Goal: Contribute content

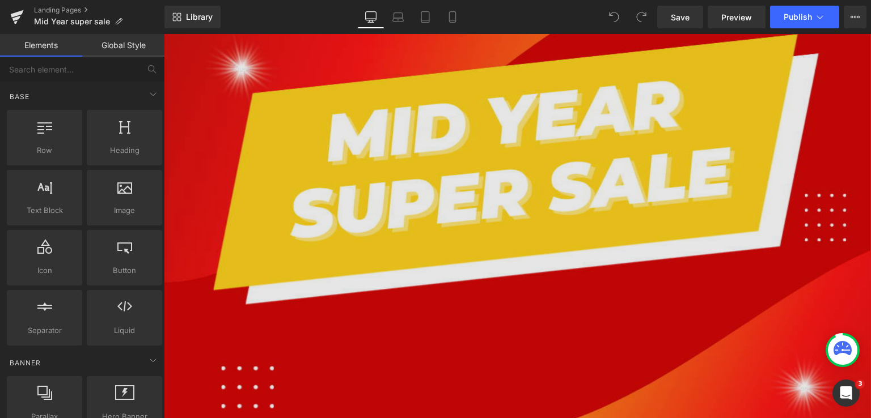
scroll to position [302, 0]
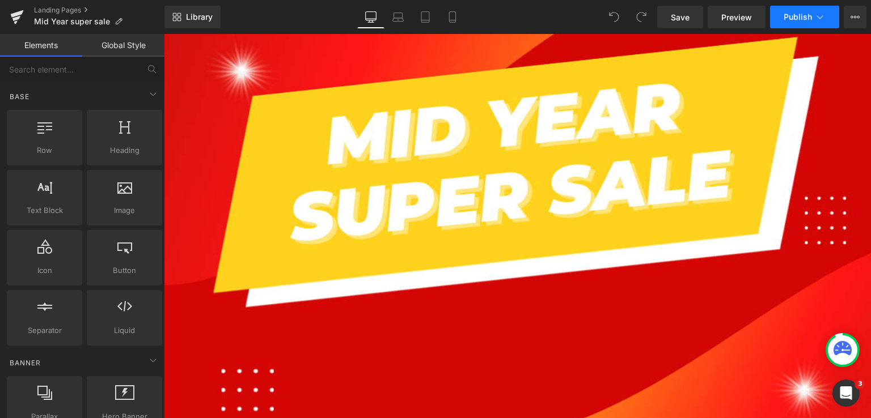
click at [794, 16] on span "Publish" at bounding box center [798, 16] width 28 height 9
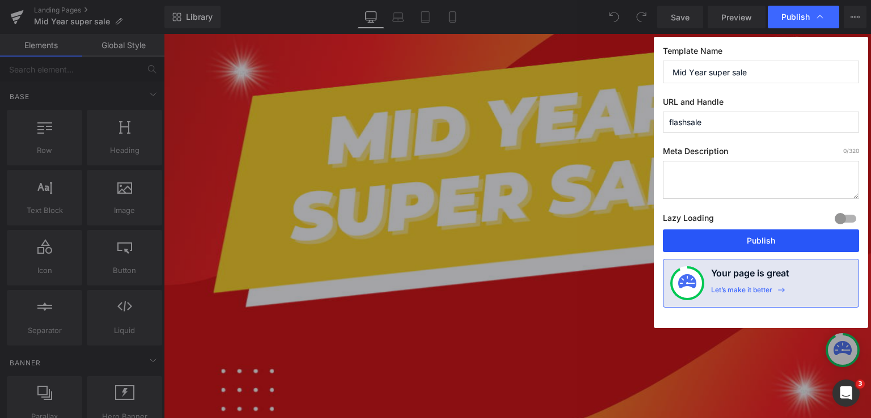
click at [771, 236] on button "Publish" at bounding box center [761, 241] width 196 height 23
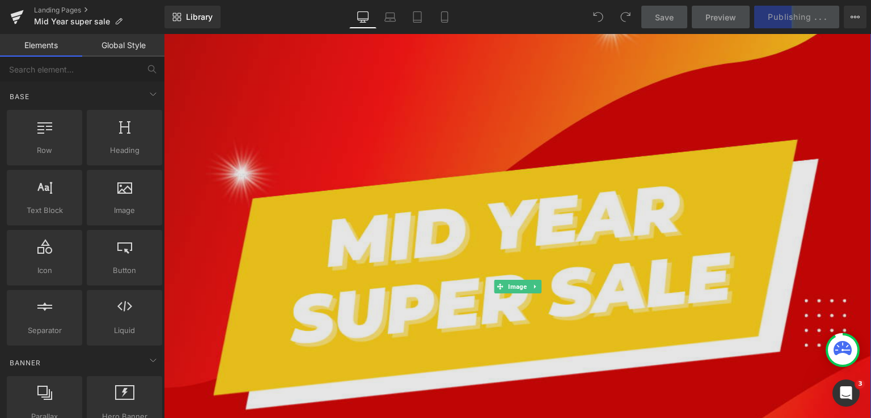
scroll to position [227, 0]
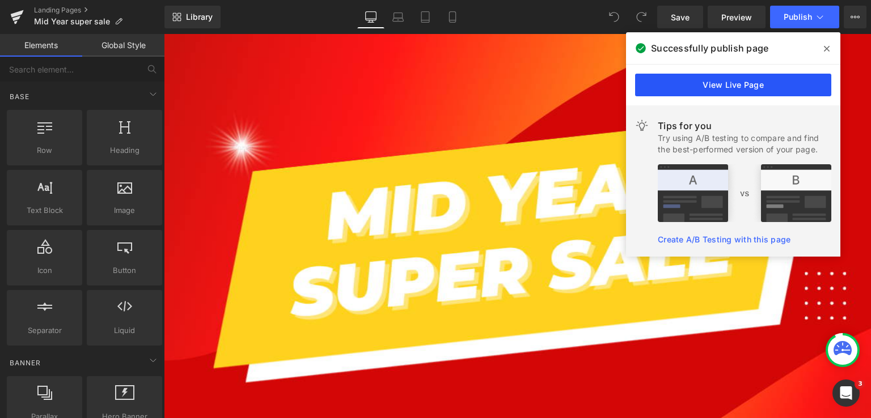
click at [759, 82] on link "View Live Page" at bounding box center [733, 85] width 196 height 23
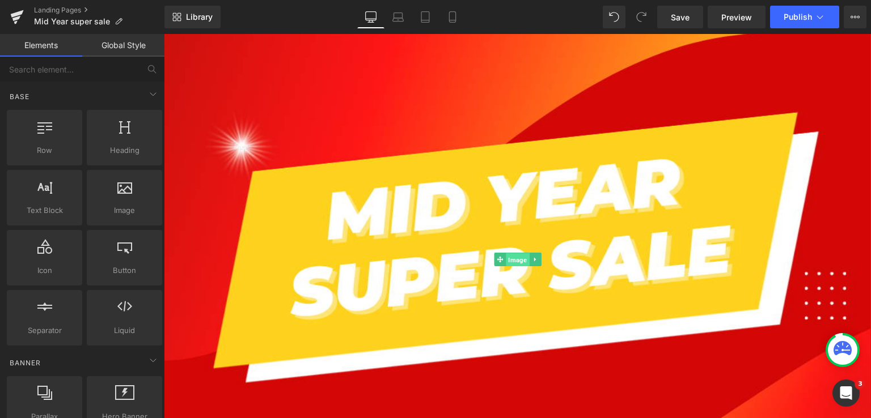
click at [513, 259] on span "Image" at bounding box center [517, 260] width 23 height 14
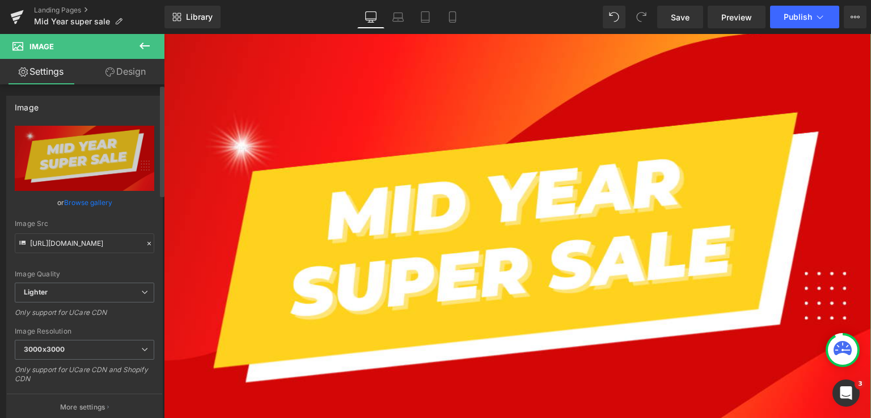
click at [88, 203] on link "Browse gallery" at bounding box center [88, 203] width 48 height 20
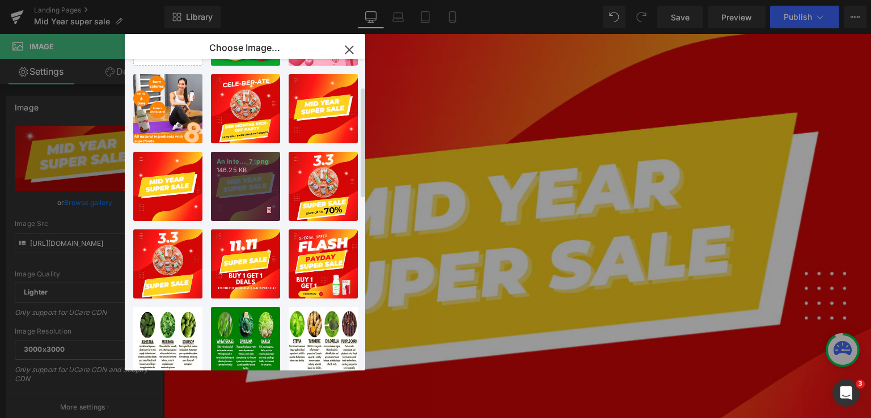
scroll to position [151, 0]
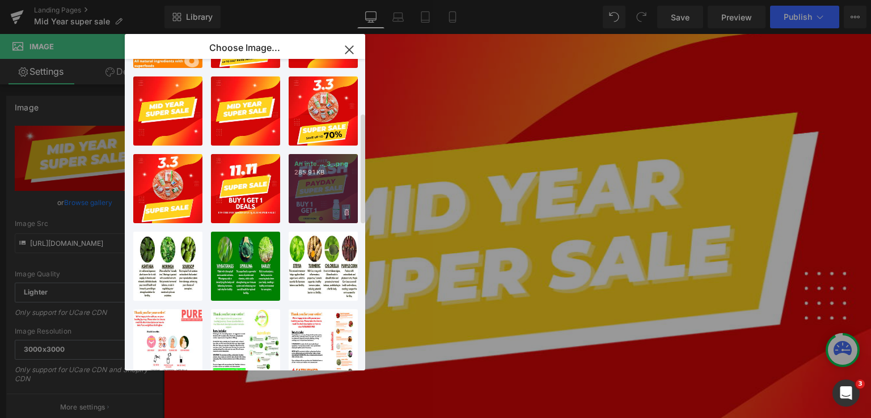
click at [324, 192] on div "An inte..._3_.png 285.91 KB" at bounding box center [323, 188] width 69 height 69
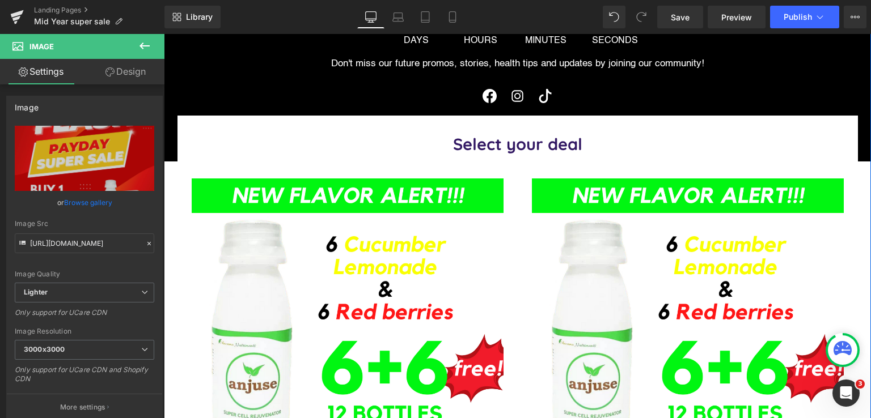
scroll to position [983, 0]
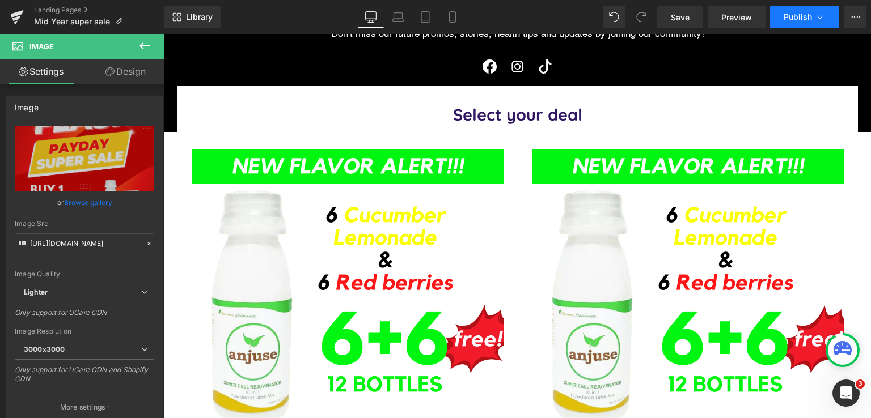
click at [796, 20] on span "Publish" at bounding box center [798, 16] width 28 height 9
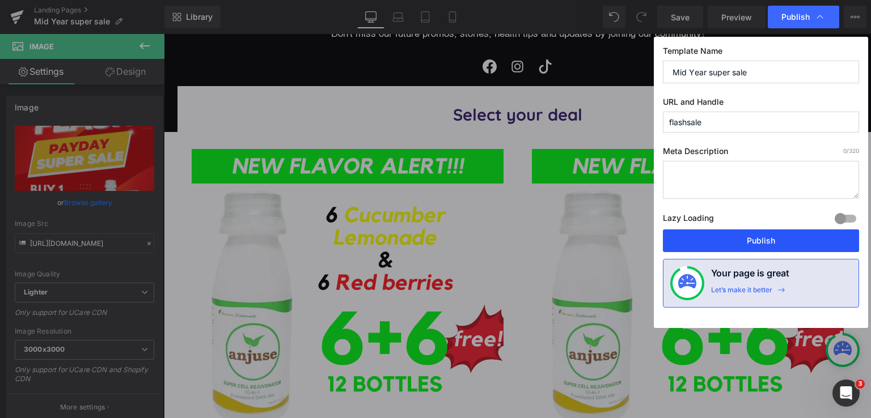
click at [769, 234] on button "Publish" at bounding box center [761, 241] width 196 height 23
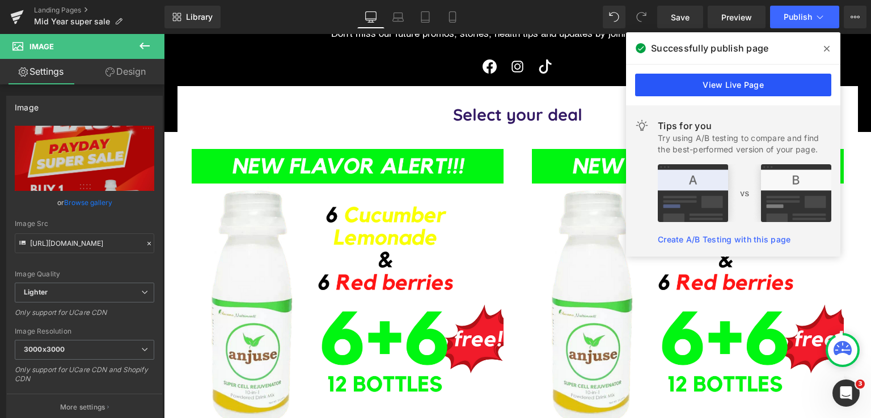
click at [737, 83] on link "View Live Page" at bounding box center [733, 85] width 196 height 23
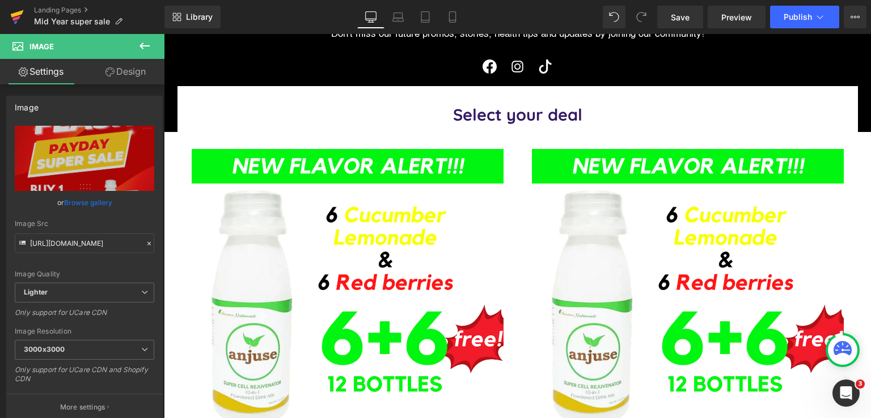
click at [18, 13] on icon at bounding box center [17, 13] width 13 height 7
